Goal: Information Seeking & Learning: Learn about a topic

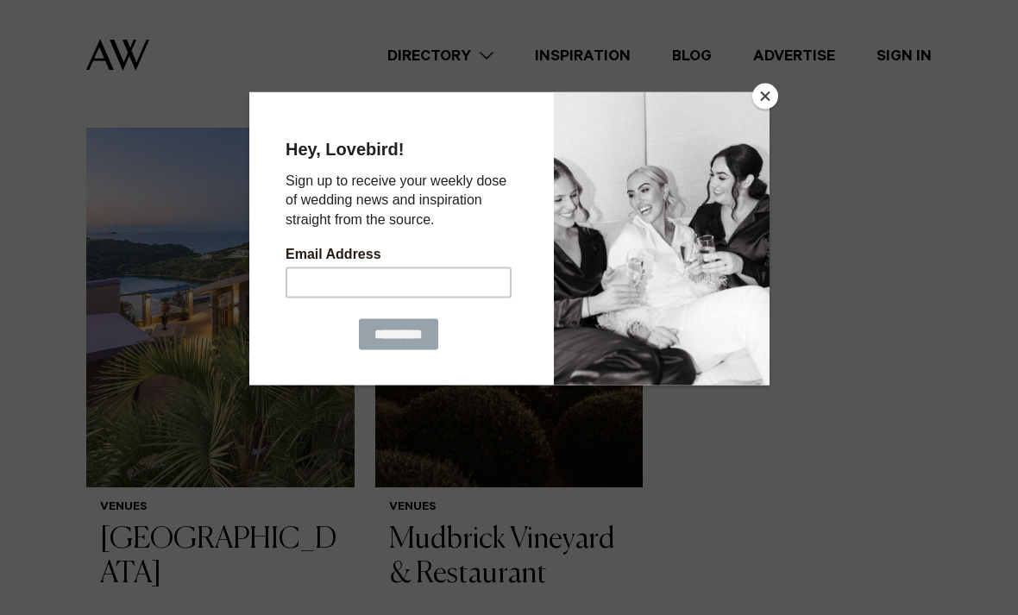
scroll to position [292, 0]
click at [755, 104] on button "Close" at bounding box center [766, 97] width 26 height 26
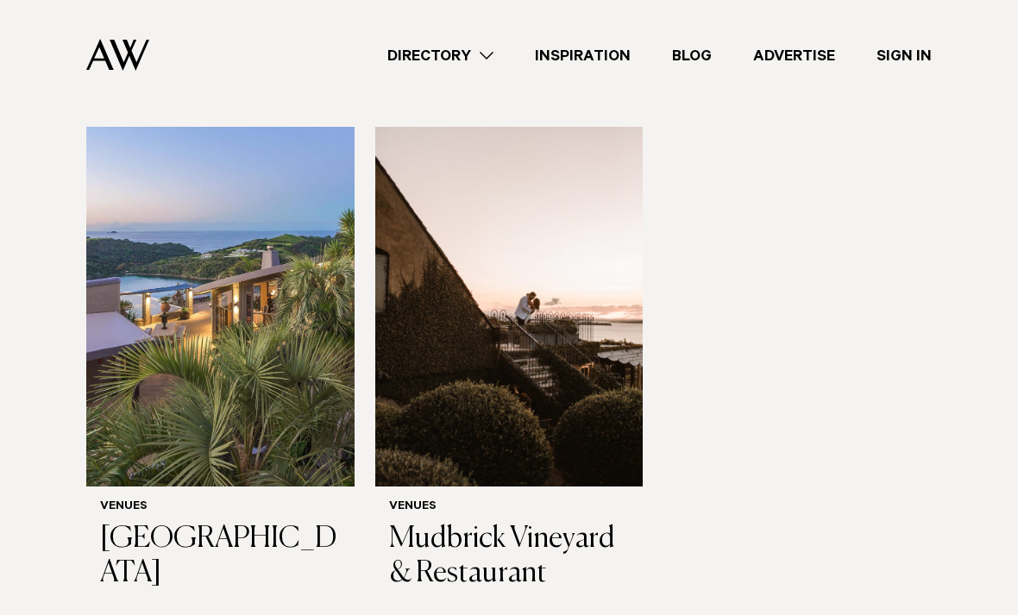
click at [500, 381] on img at bounding box center [509, 307] width 268 height 360
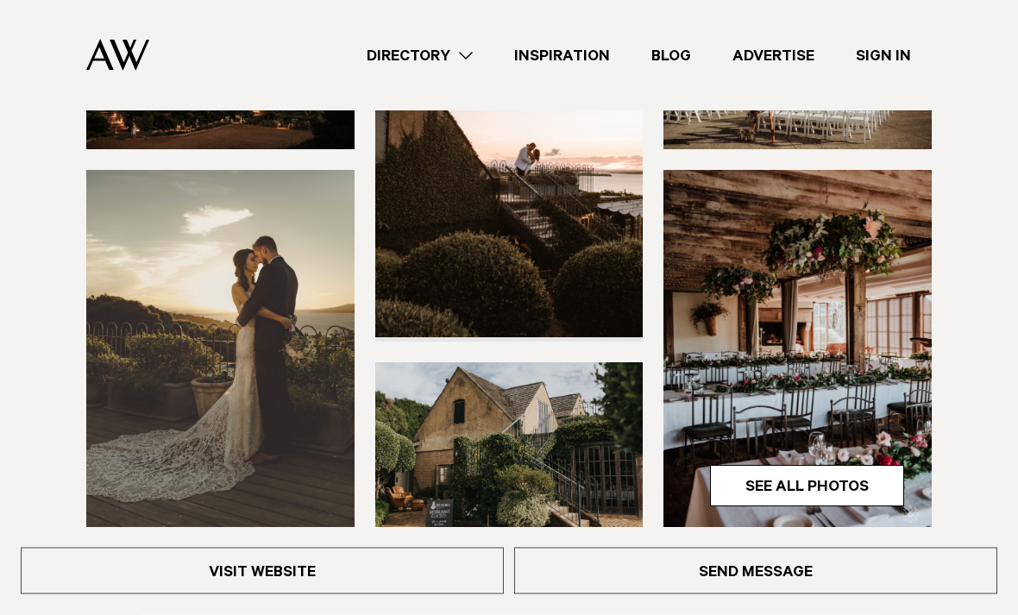
scroll to position [395, 0]
click at [741, 480] on link "See All Photos" at bounding box center [807, 485] width 194 height 41
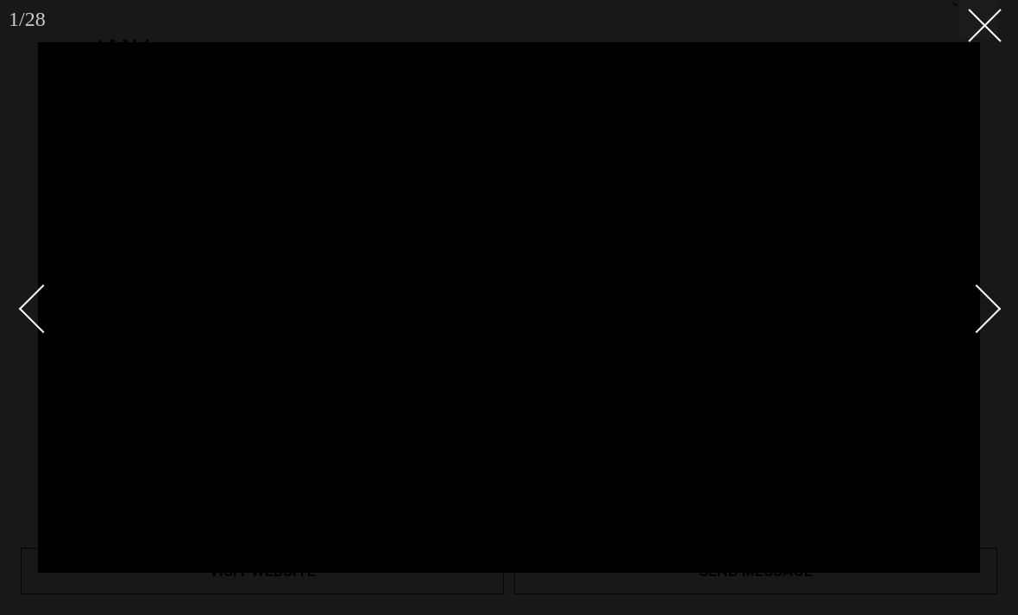
click at [982, 20] on icon at bounding box center [978, 19] width 21 height 21
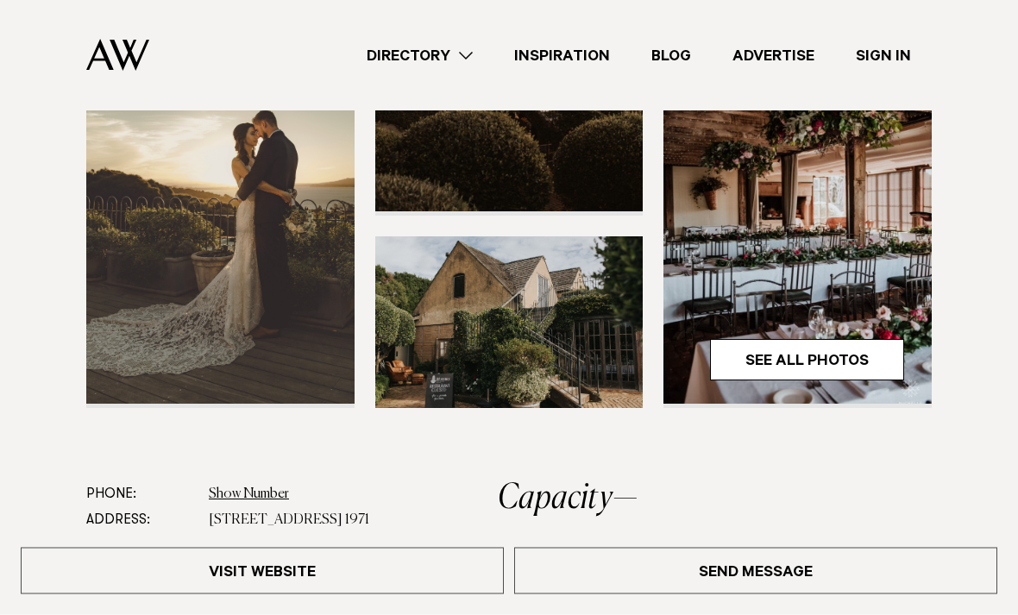
click at [859, 357] on link "See All Photos" at bounding box center [807, 360] width 194 height 41
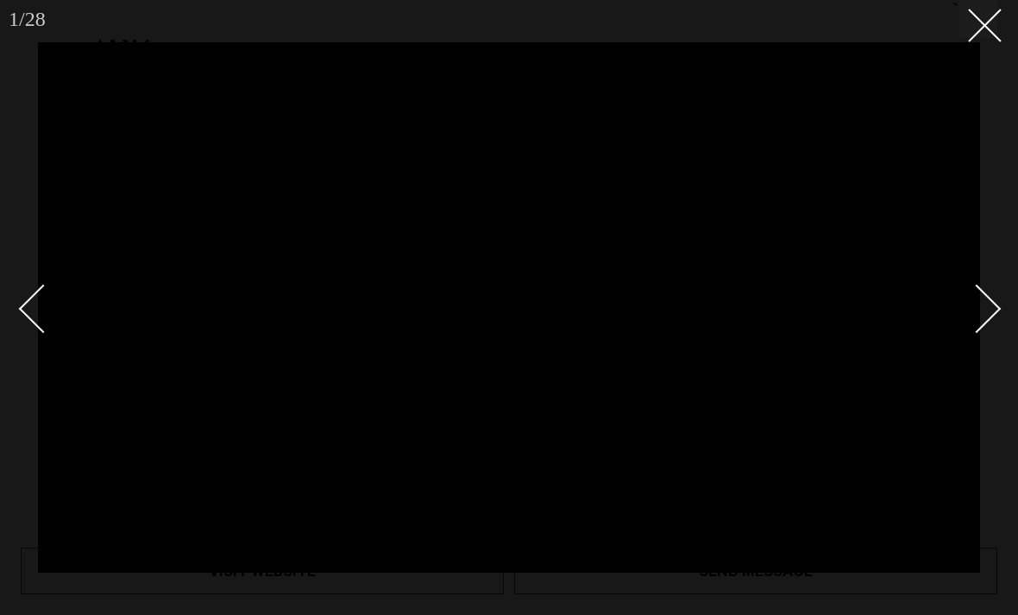
click at [990, 34] on button at bounding box center [979, 19] width 38 height 38
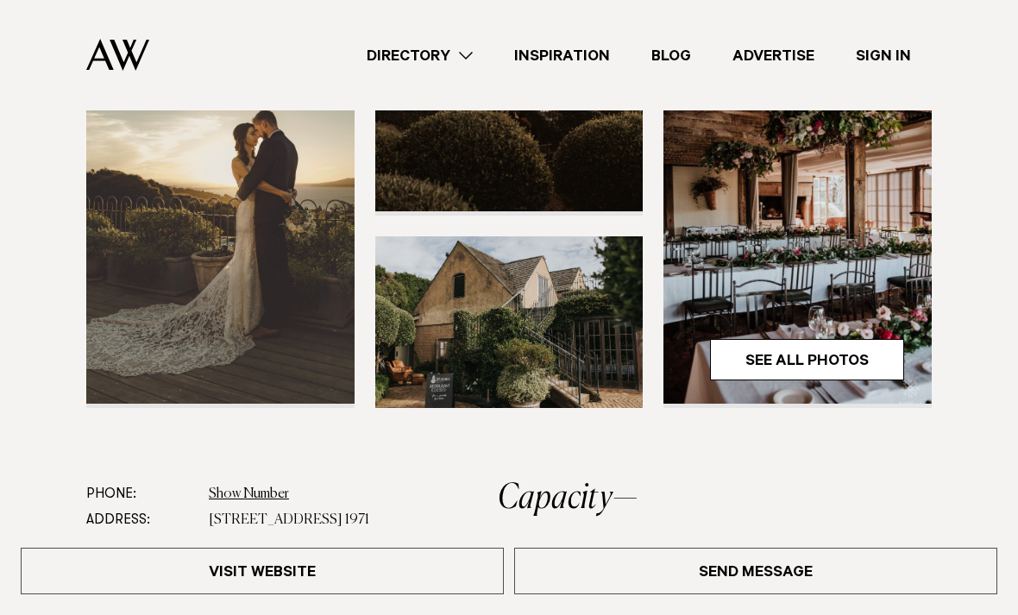
click at [855, 253] on img at bounding box center [798, 224] width 268 height 360
